Goal: Find specific page/section: Find specific page/section

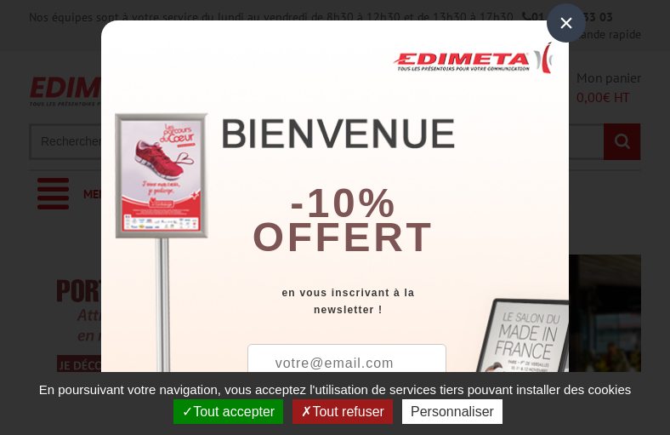
click at [230, 411] on button "Tout accepter" at bounding box center [229, 411] width 110 height 25
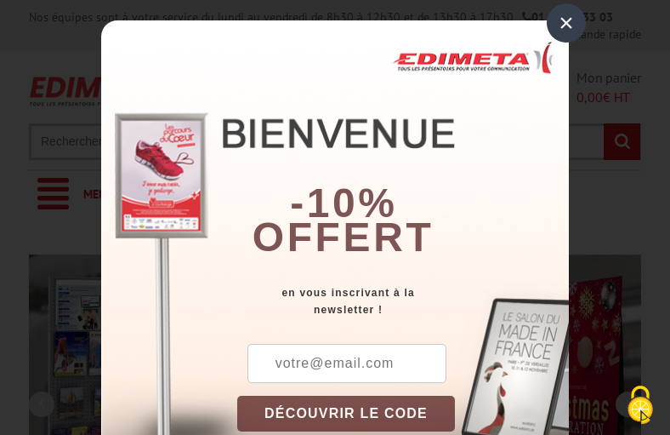
click at [560, 22] on div "×" at bounding box center [566, 22] width 39 height 39
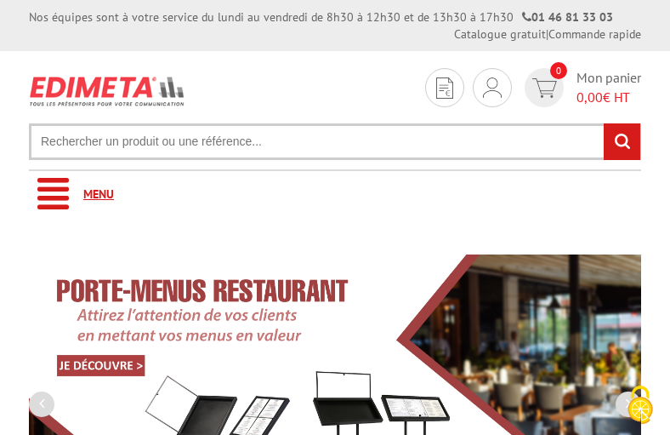
click at [335, 194] on link "Menu" at bounding box center [335, 194] width 613 height 47
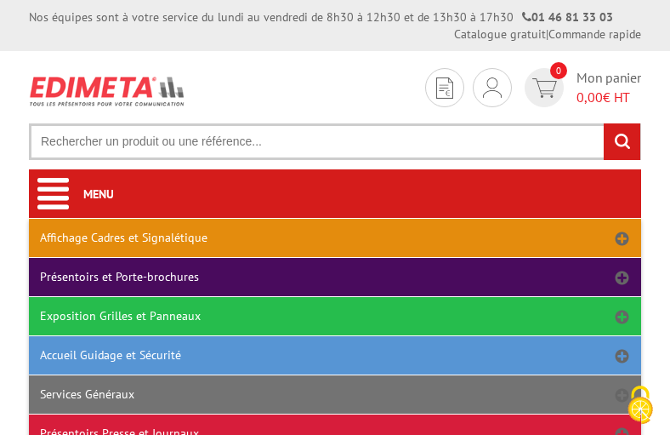
click at [335, 237] on link "Affichage Cadres et Signalétique" at bounding box center [335, 238] width 613 height 38
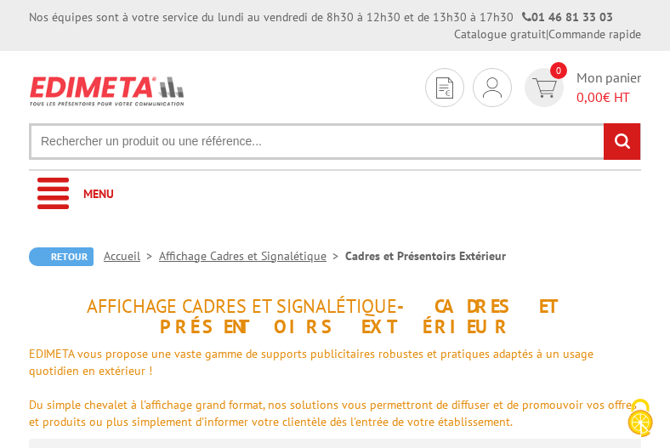
scroll to position [224, 0]
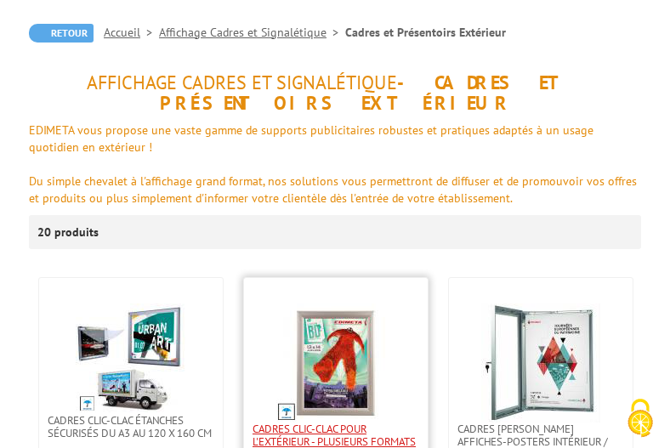
click at [336, 436] on span "Cadres Clic-Clac pour l'extérieur - PLUSIEURS FORMATS" at bounding box center [336, 436] width 167 height 26
